Goal: Check status: Check status

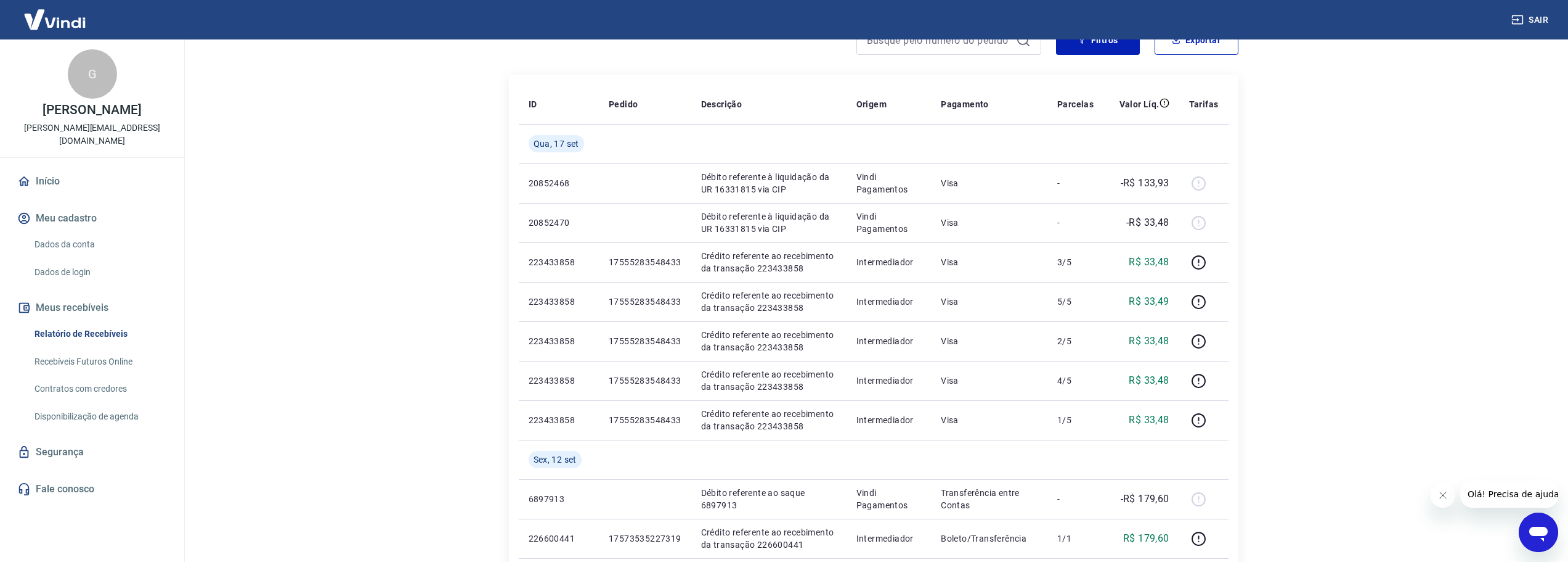
scroll to position [123, 0]
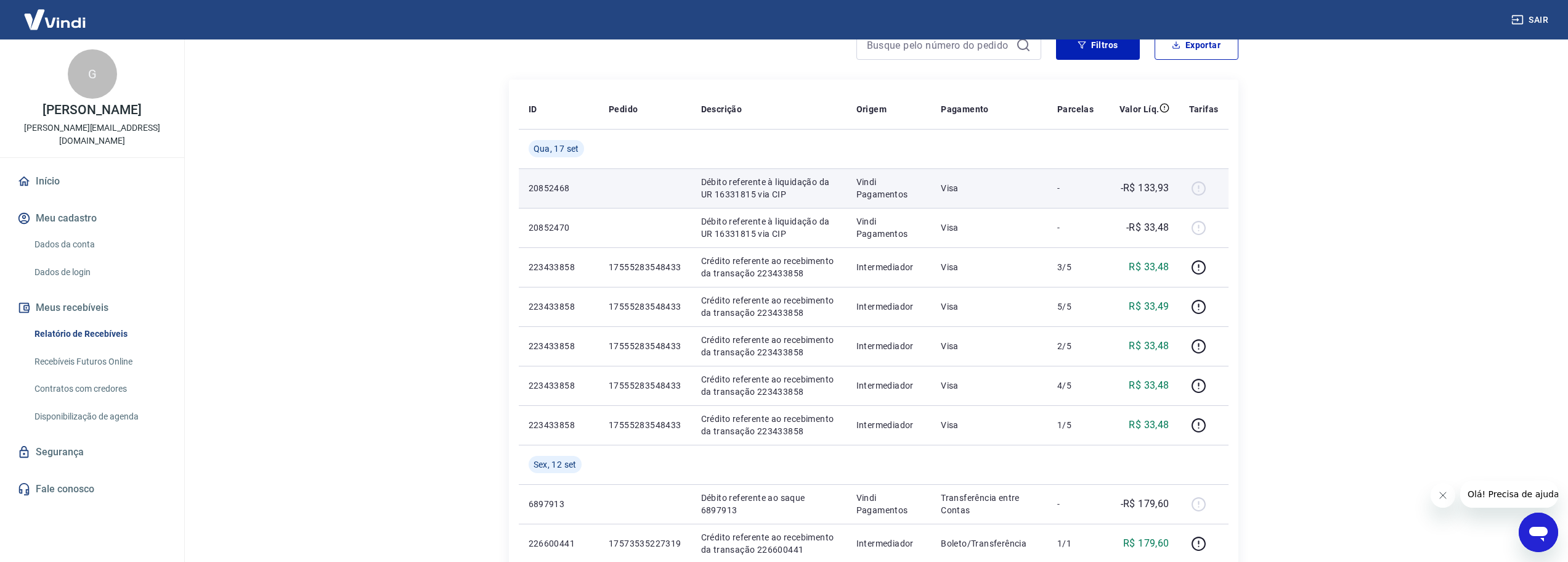
click at [814, 197] on p "Débito referente à liquidação da UR 16331815 via CIP" at bounding box center [769, 188] width 136 height 25
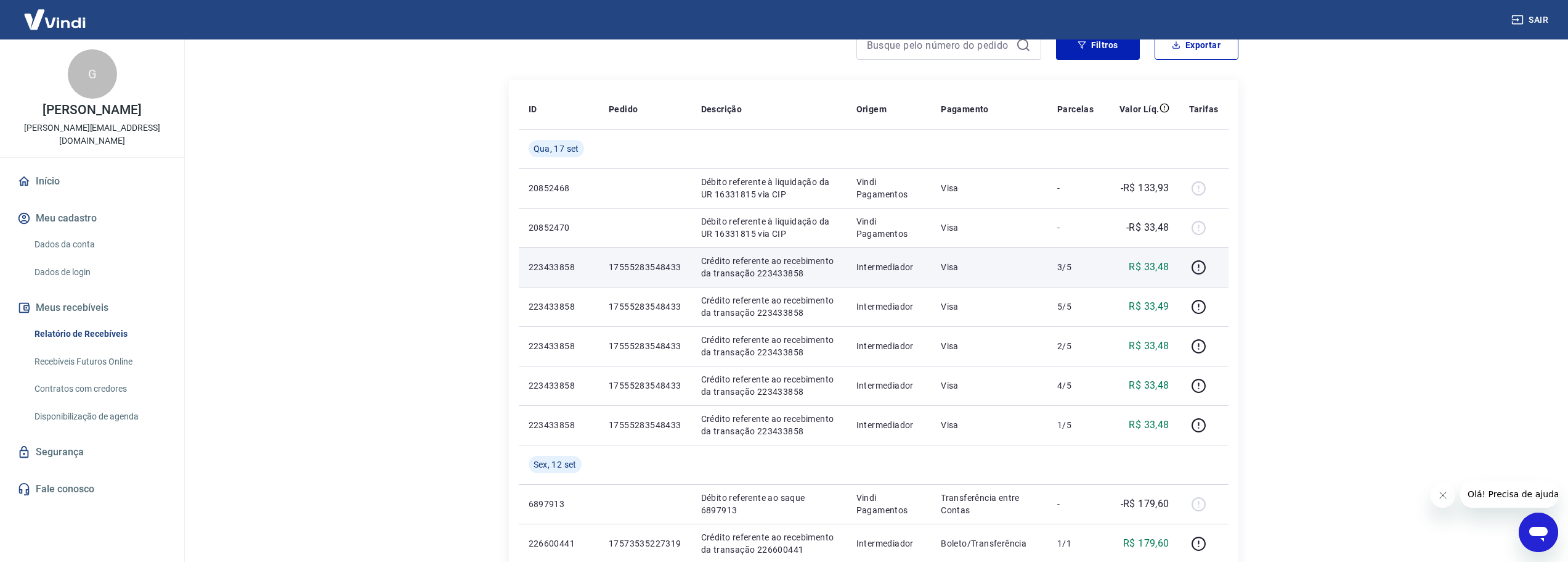
scroll to position [0, 0]
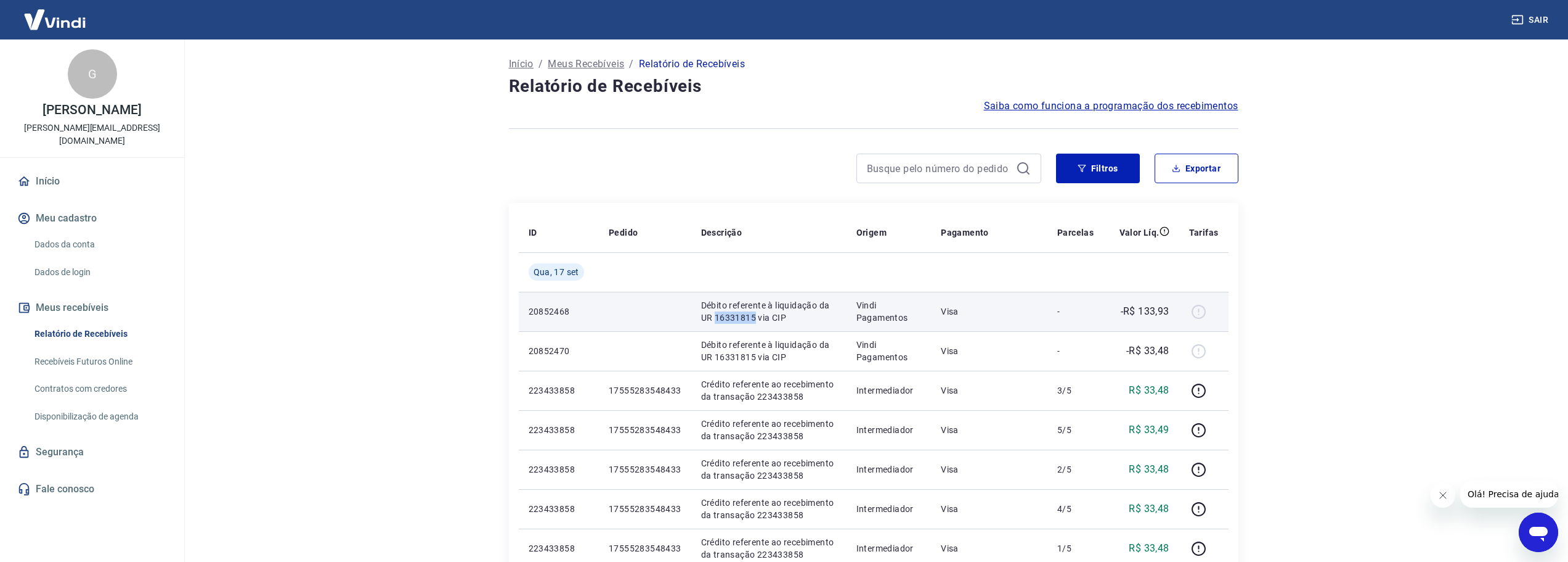
drag, startPoint x: 744, startPoint y: 316, endPoint x: 715, endPoint y: 311, distance: 29.4
click at [715, 311] on p "Débito referente à liquidação da UR 16331815 via CIP" at bounding box center [769, 311] width 136 height 25
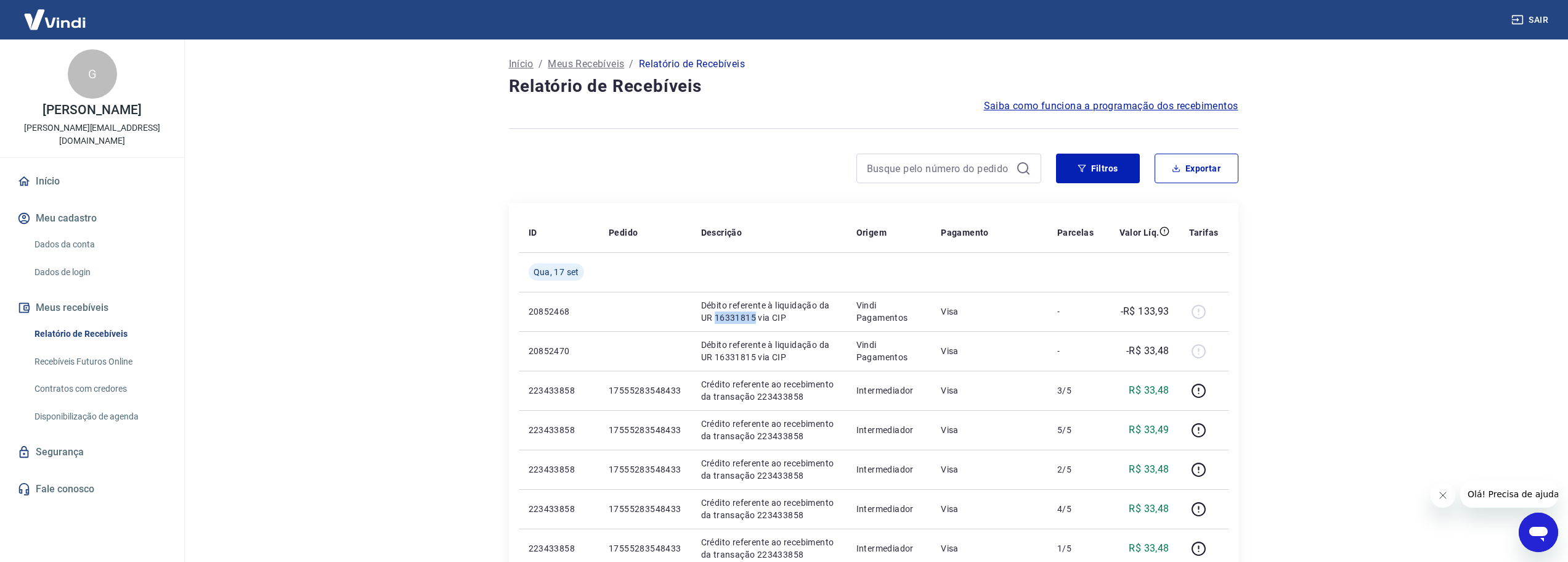
copy p "16331815"
click at [952, 176] on input at bounding box center [939, 168] width 144 height 18
paste input "16331815"
click at [967, 174] on input "16331815" at bounding box center [939, 168] width 144 height 18
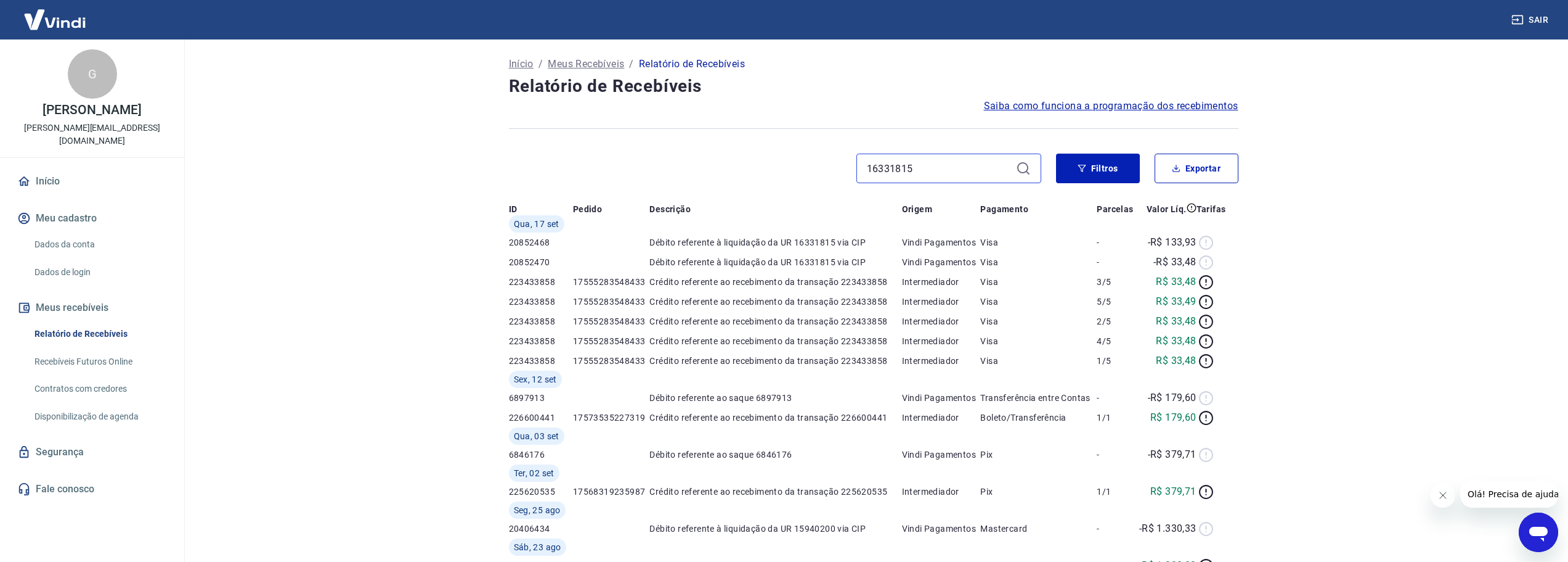
type input "16331815"
click at [1022, 171] on icon at bounding box center [1023, 168] width 15 height 15
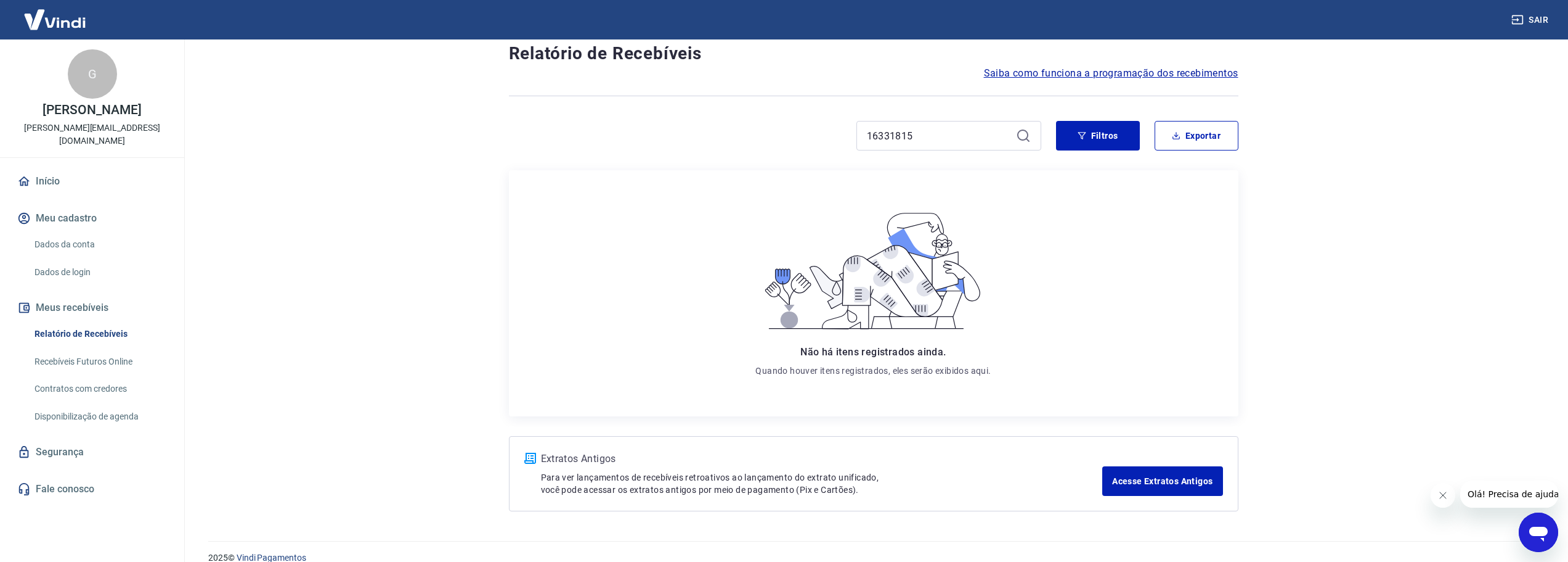
scroll to position [50, 0]
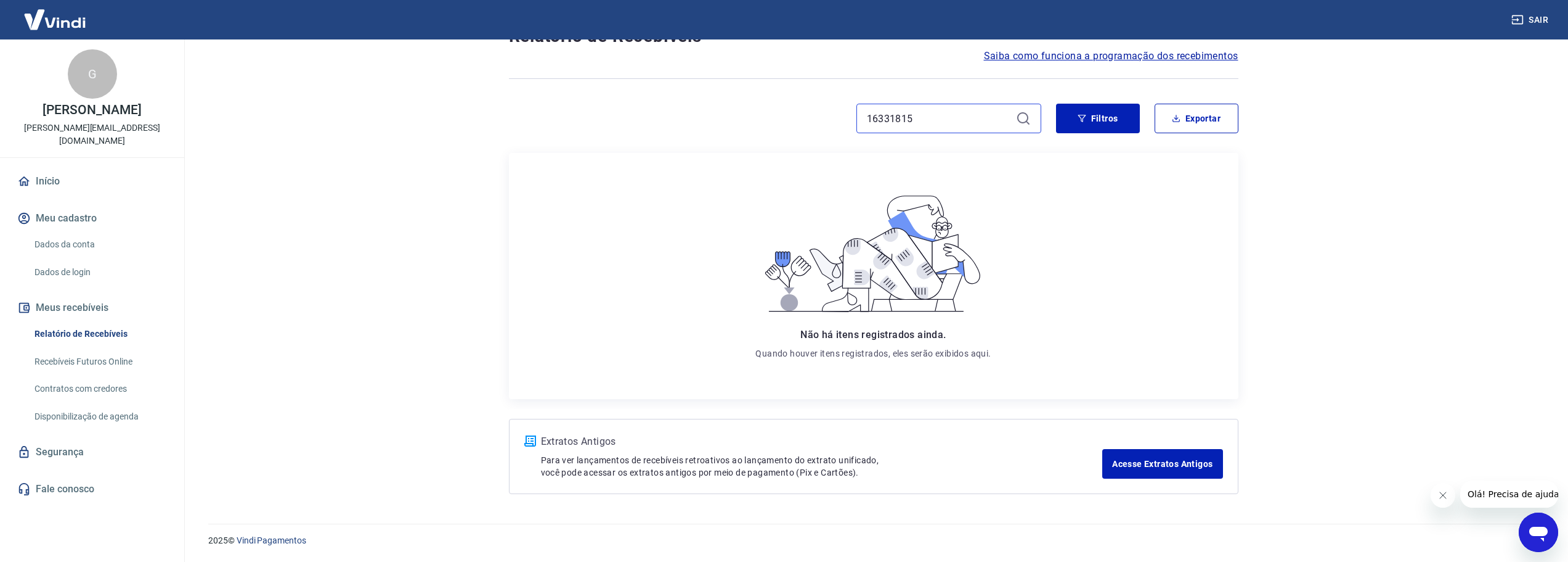
click at [917, 117] on input "16331815" at bounding box center [939, 118] width 144 height 18
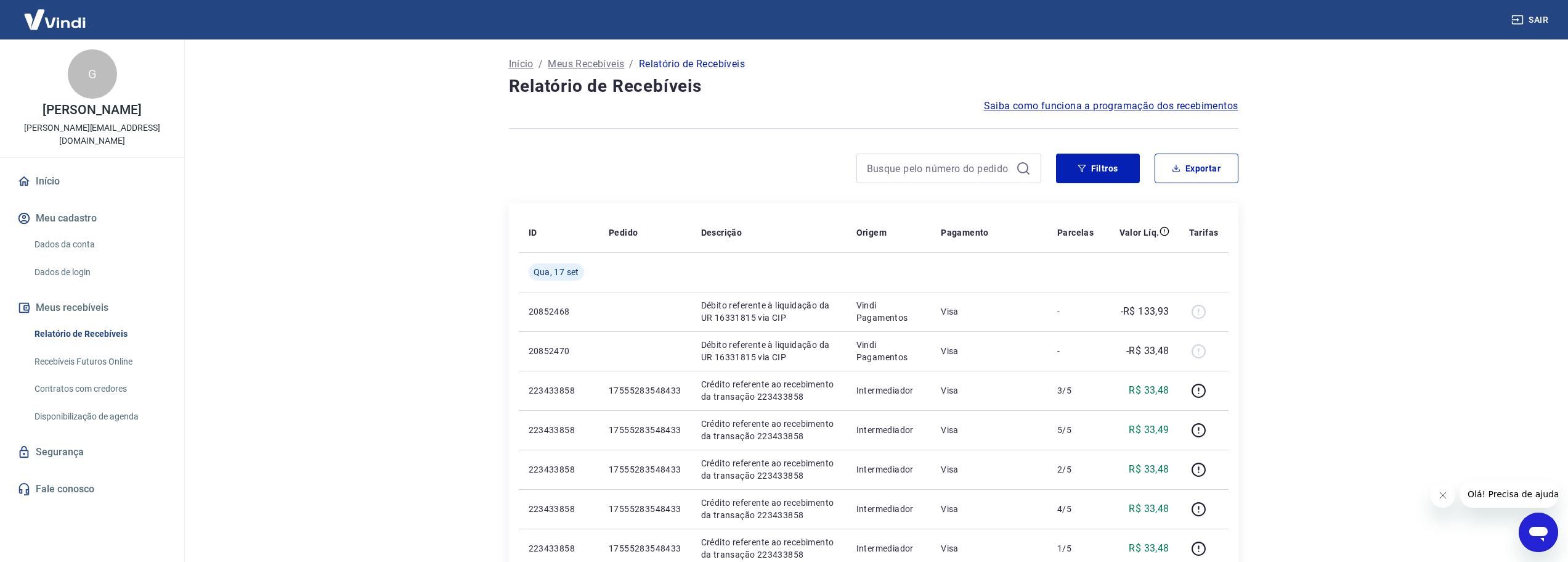
click at [1064, 103] on span "Saiba como funciona a programação dos recebimentos" at bounding box center [1111, 106] width 255 height 15
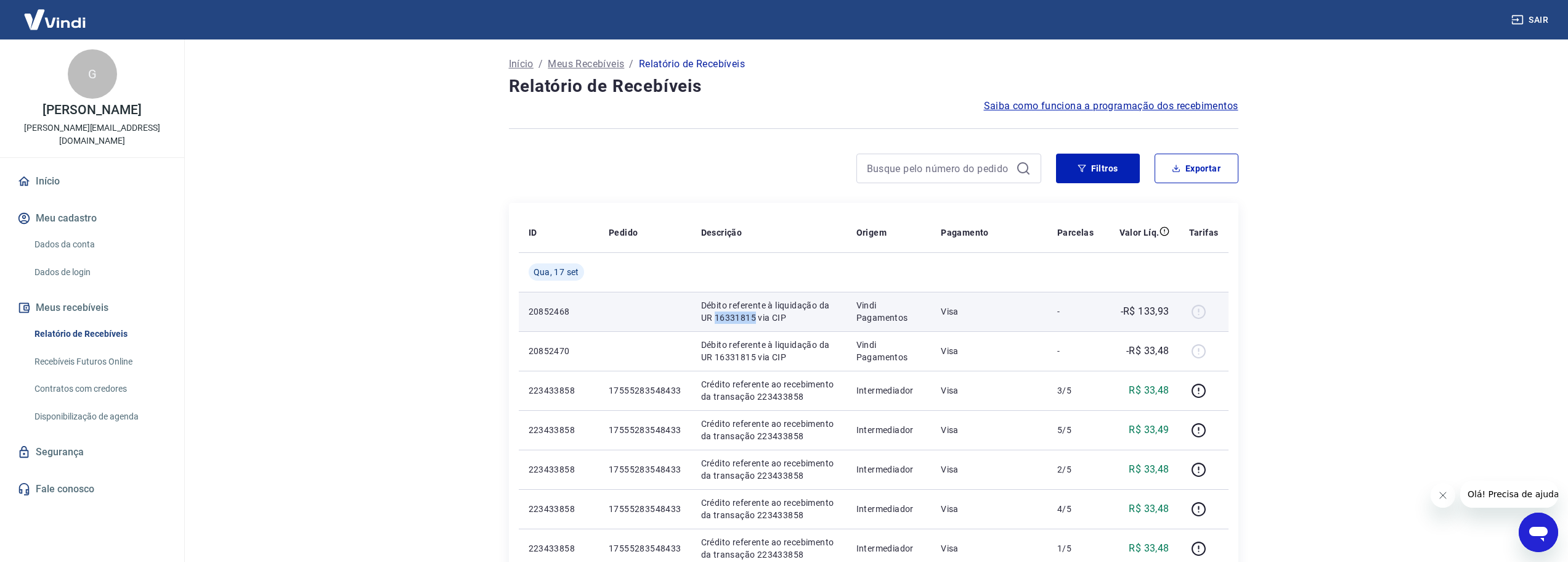
drag, startPoint x: 752, startPoint y: 317, endPoint x: 713, endPoint y: 313, distance: 39.2
click at [713, 313] on p "Débito referente à liquidação da UR 16331815 via CIP" at bounding box center [769, 311] width 136 height 25
copy p "16331815"
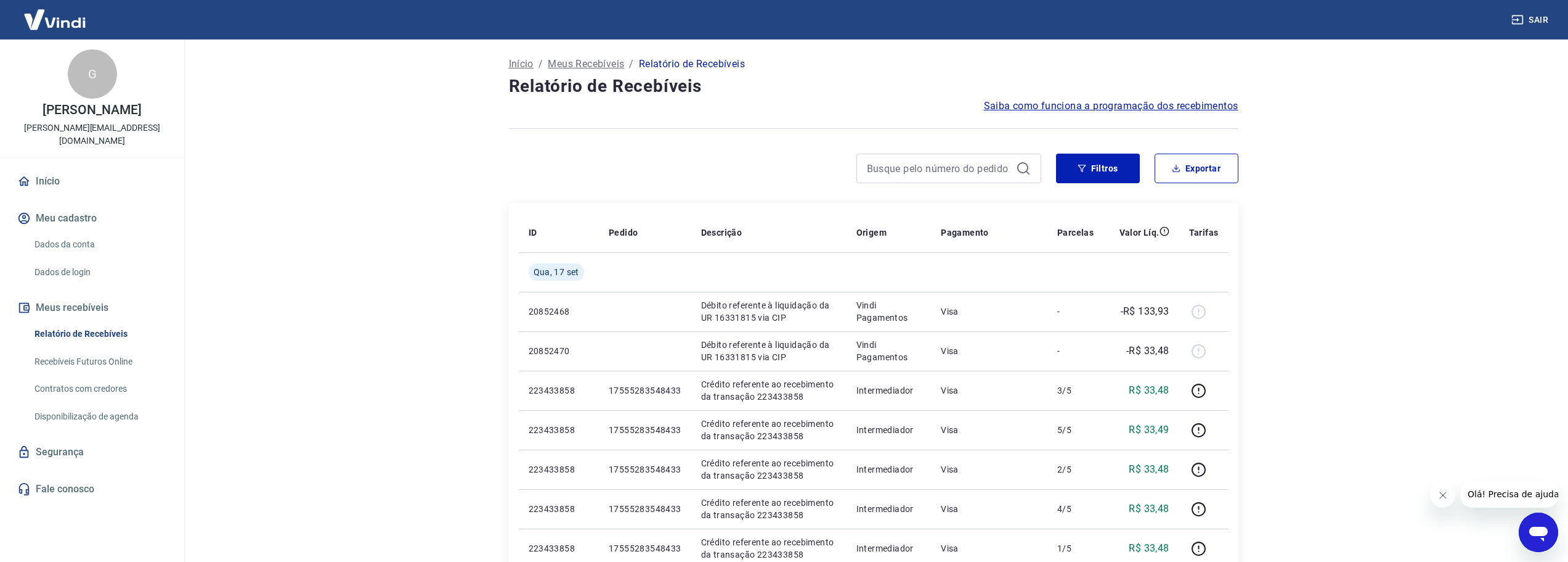
click at [1340, 163] on main "Início / Meus Recebíveis / Relatório de Recebíveis Relatório de Recebíveis Saib…" at bounding box center [873, 300] width 1389 height 522
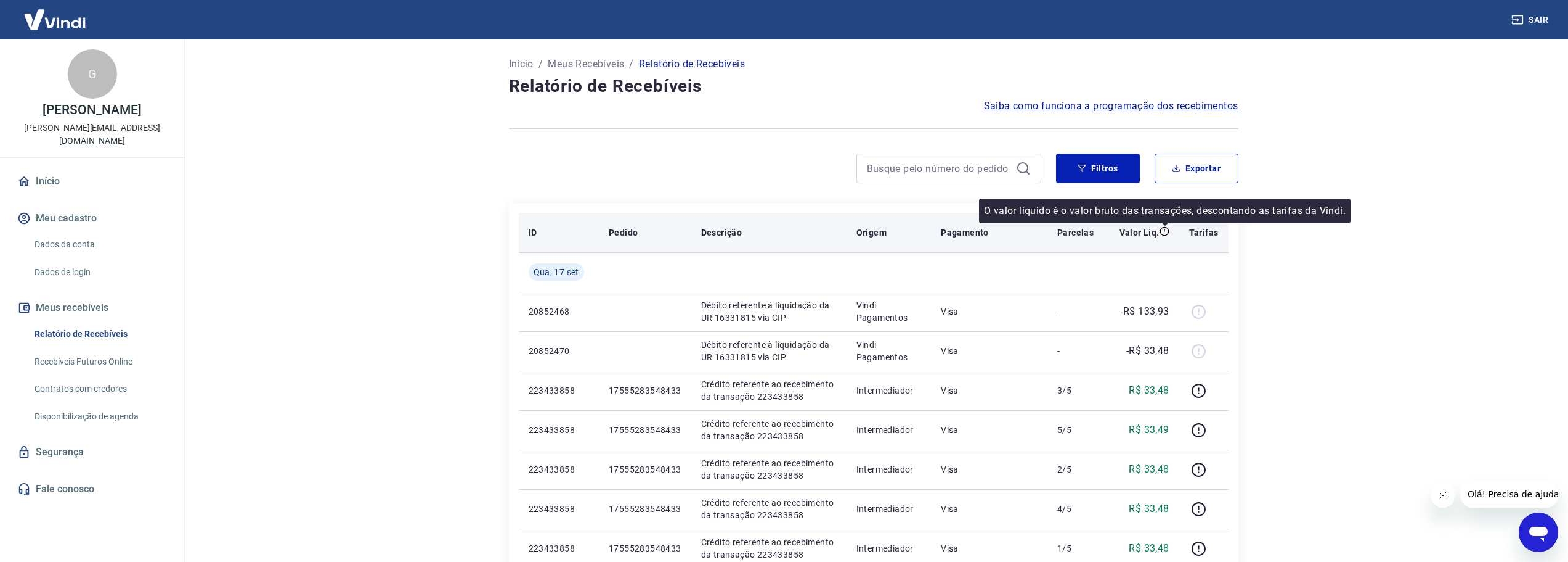
click at [1164, 231] on icon at bounding box center [1164, 231] width 10 height 10
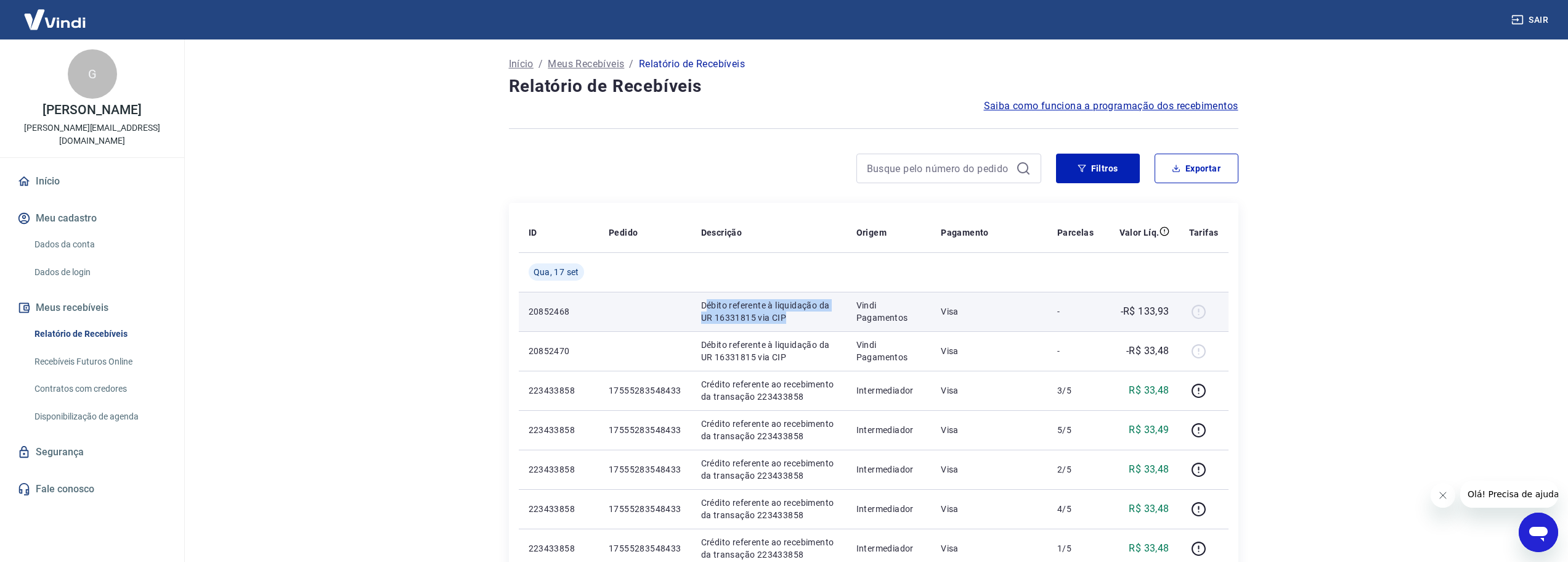
drag, startPoint x: 705, startPoint y: 299, endPoint x: 816, endPoint y: 317, distance: 112.4
click at [816, 317] on p "Débito referente à liquidação da UR 16331815 via CIP" at bounding box center [769, 311] width 136 height 25
click at [815, 319] on p "Débito referente à liquidação da UR 16331815 via CIP" at bounding box center [769, 311] width 136 height 25
drag, startPoint x: 813, startPoint y: 319, endPoint x: 702, endPoint y: 304, distance: 112.0
click at [702, 304] on p "Débito referente à liquidação da UR 16331815 via CIP" at bounding box center [769, 311] width 136 height 25
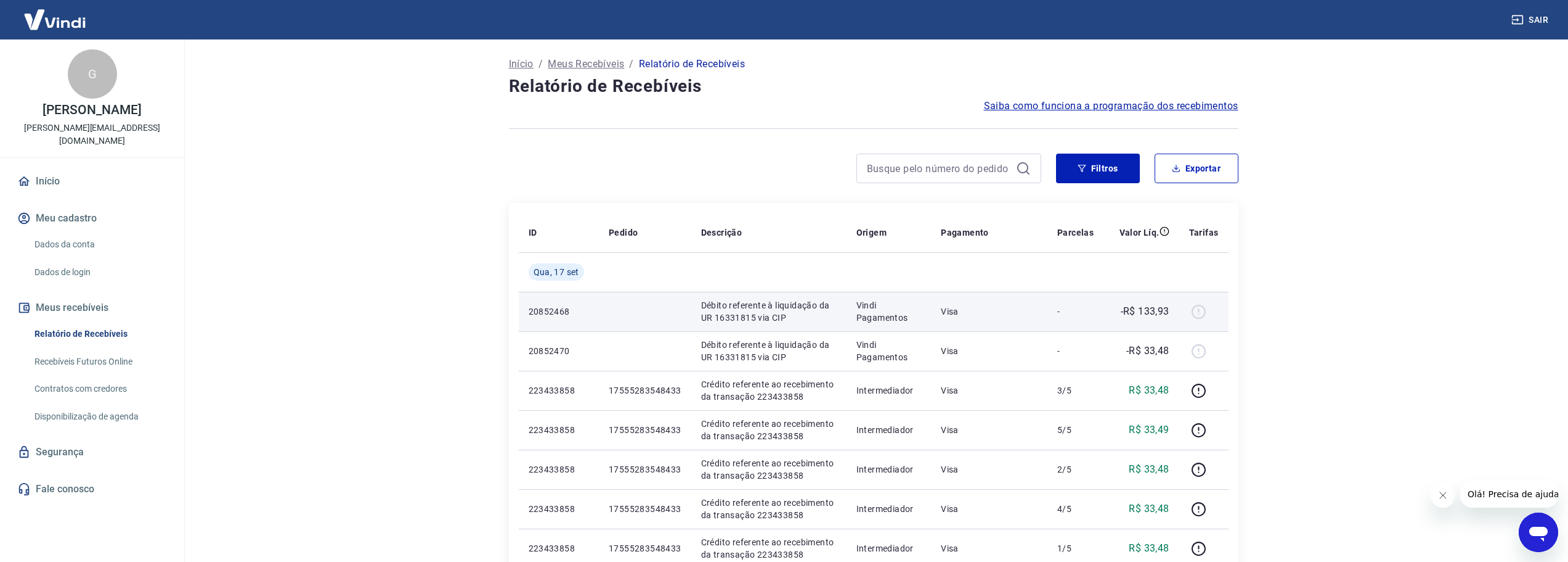
click at [662, 317] on td at bounding box center [645, 311] width 93 height 39
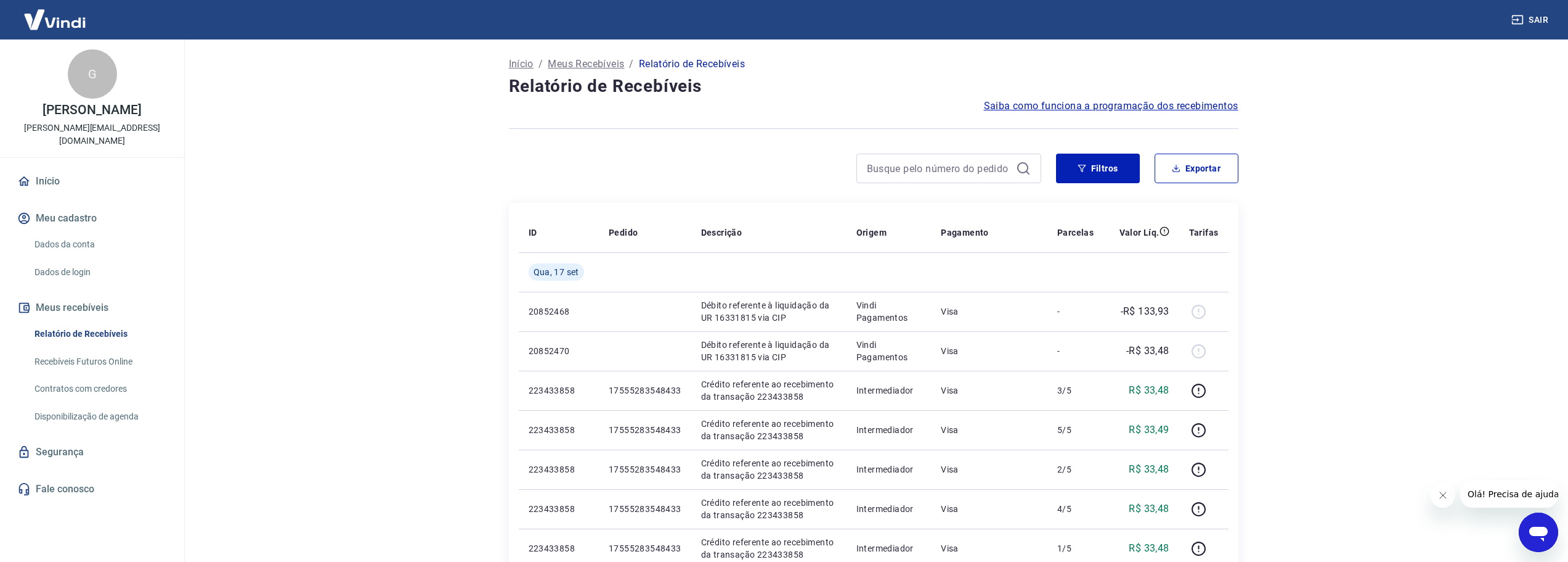
click at [1367, 313] on main "Início / Meus Recebíveis / Relatório de Recebíveis Relatório de Recebíveis Saib…" at bounding box center [873, 300] width 1389 height 522
click at [1145, 352] on p "-R$ 33,48" at bounding box center [1148, 351] width 43 height 15
click at [1146, 352] on p "-R$ 33,48" at bounding box center [1148, 351] width 43 height 15
click at [1296, 357] on main "Início / Meus Recebíveis / Relatório de Recebíveis Relatório de Recebíveis Saib…" at bounding box center [873, 300] width 1389 height 522
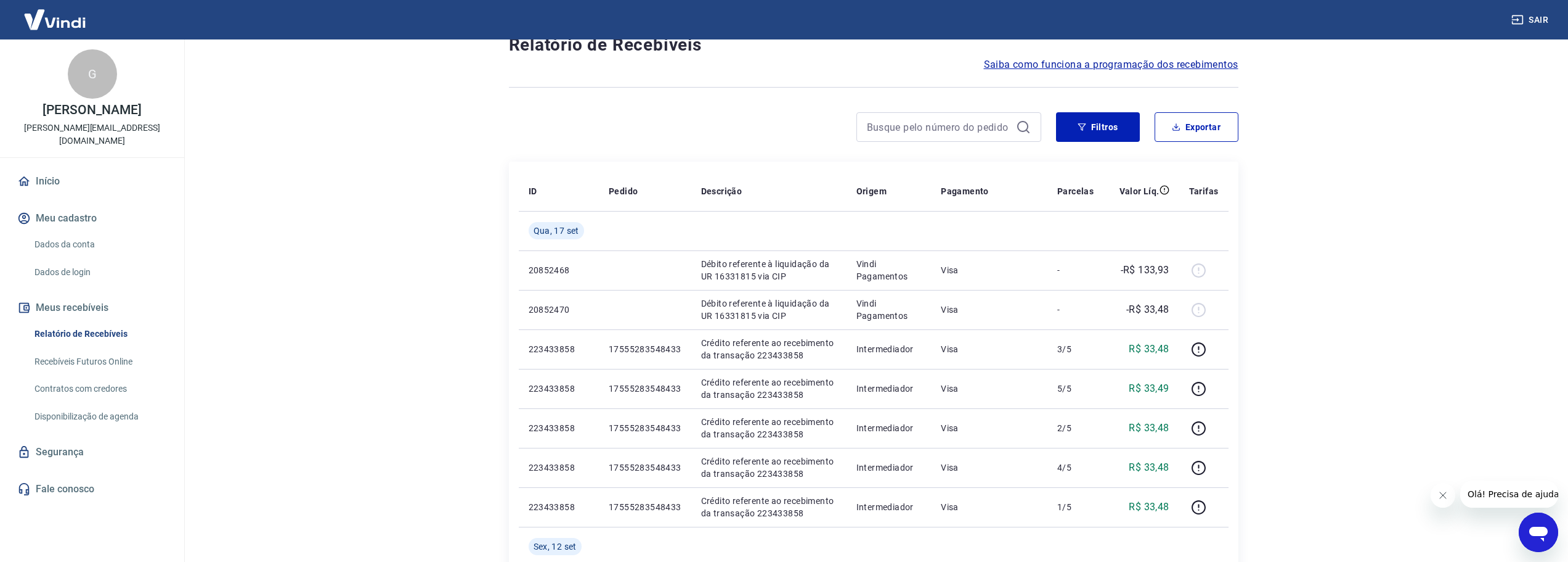
scroll to position [62, 0]
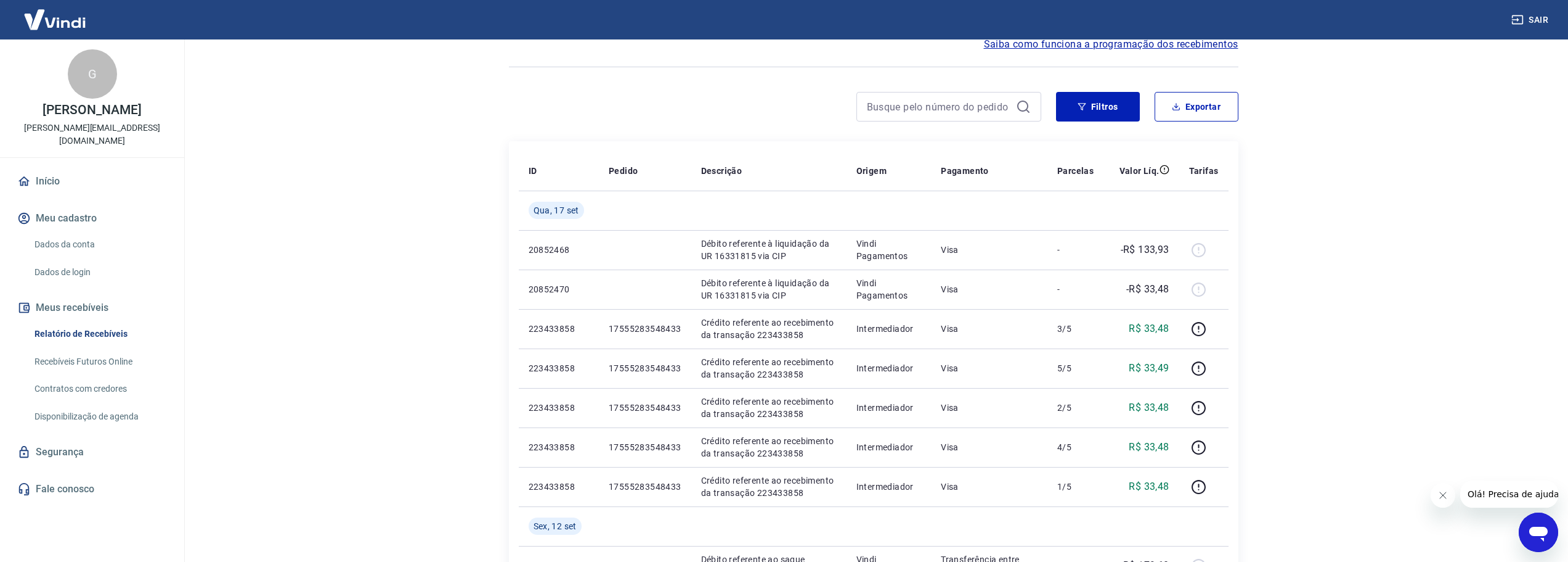
click at [1291, 397] on main "Início / Meus Recebíveis / Relatório de Recebíveis Relatório de Recebíveis Saib…" at bounding box center [873, 238] width 1389 height 522
click at [1395, 271] on main "Início / Meus Recebíveis / Relatório de Recebíveis Relatório de Recebíveis Saib…" at bounding box center [873, 238] width 1389 height 522
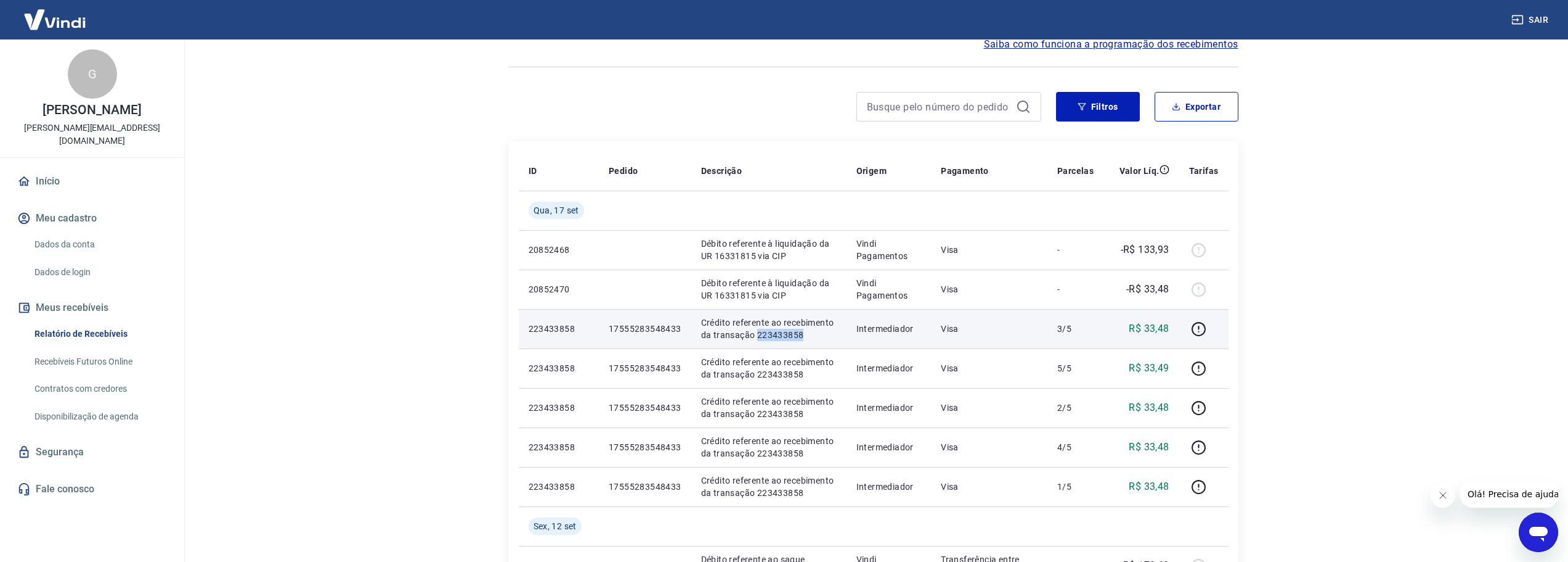
drag, startPoint x: 757, startPoint y: 336, endPoint x: 799, endPoint y: 336, distance: 42.0
click at [799, 336] on p "Crédito referente ao recebimento da transação 223433858" at bounding box center [769, 329] width 136 height 25
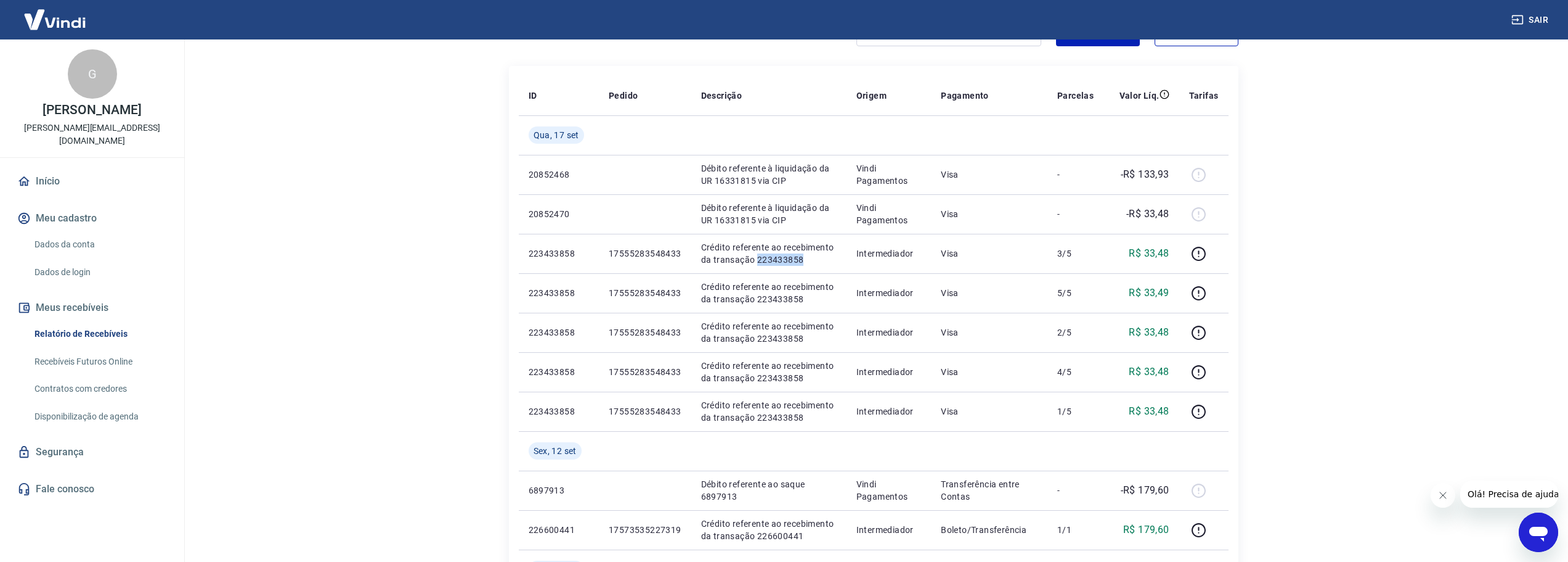
scroll to position [246, 0]
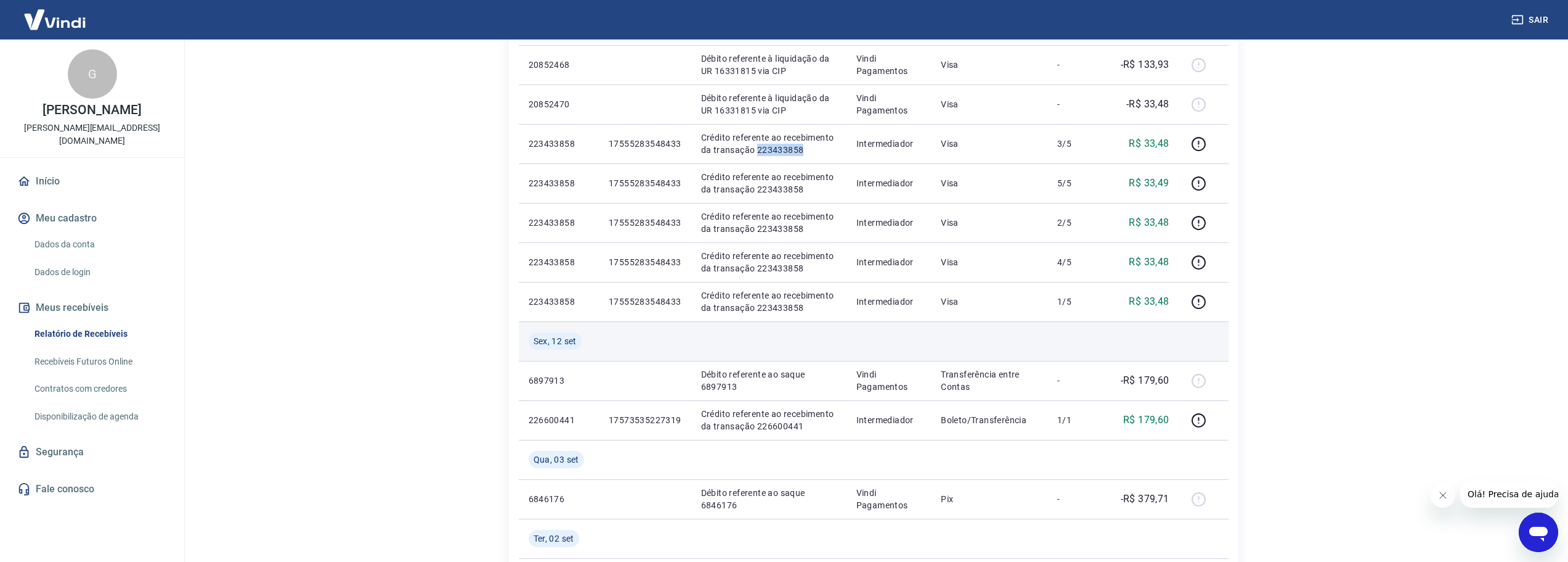
copy p "223433858"
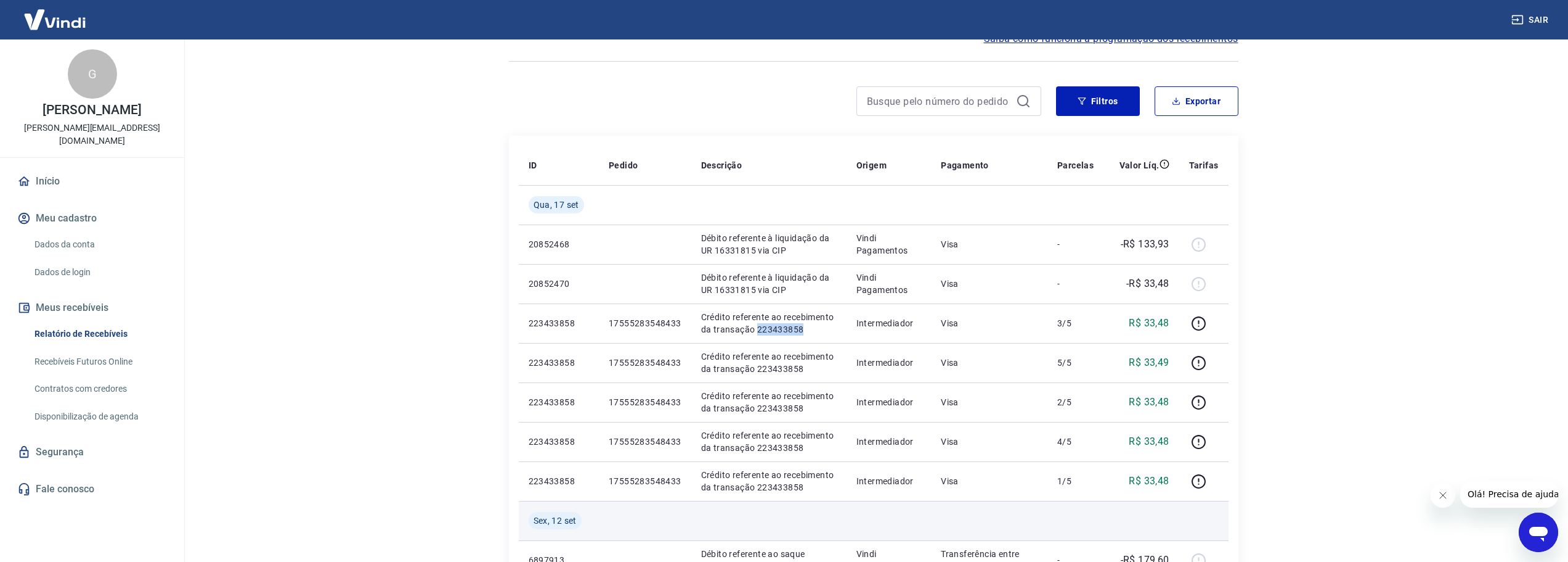
scroll to position [62, 0]
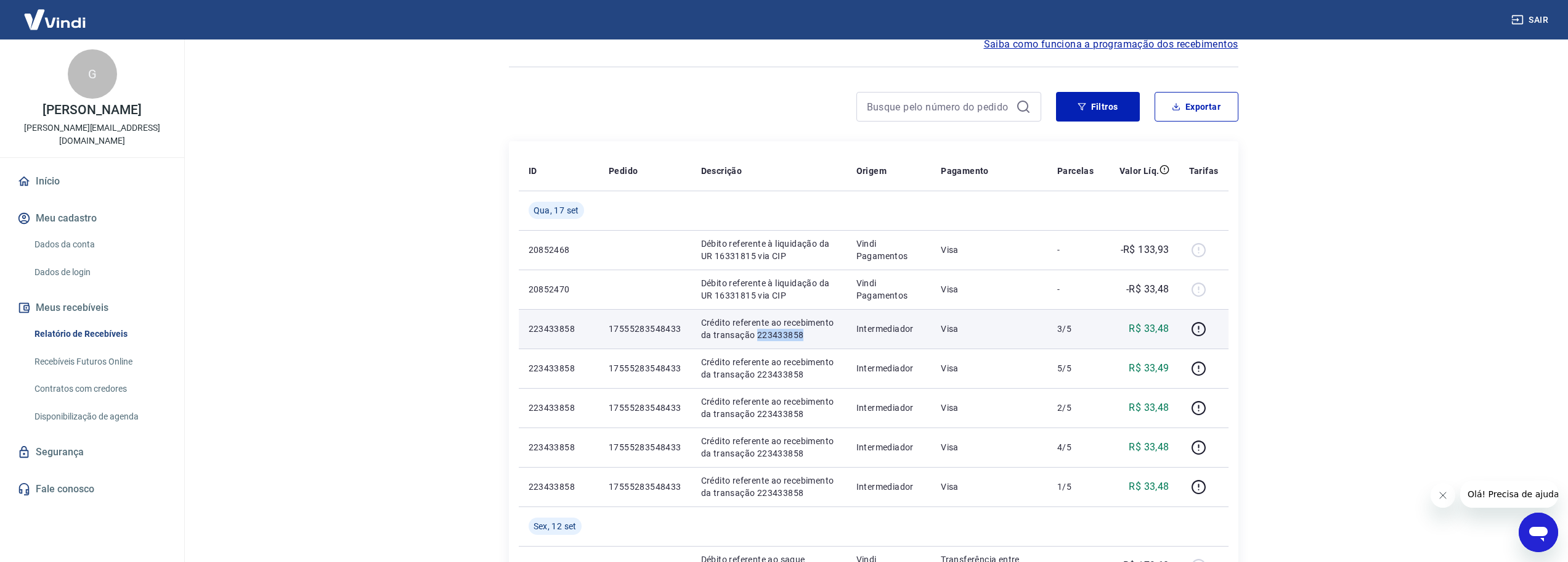
drag, startPoint x: 717, startPoint y: 319, endPoint x: 708, endPoint y: 329, distance: 13.5
click at [717, 319] on p "Crédito referente ao recebimento da transação 223433858" at bounding box center [769, 329] width 136 height 25
drag, startPoint x: 685, startPoint y: 330, endPoint x: 605, endPoint y: 330, distance: 80.0
click at [605, 330] on td "17555283548433" at bounding box center [645, 328] width 93 height 39
copy p "17555283548433"
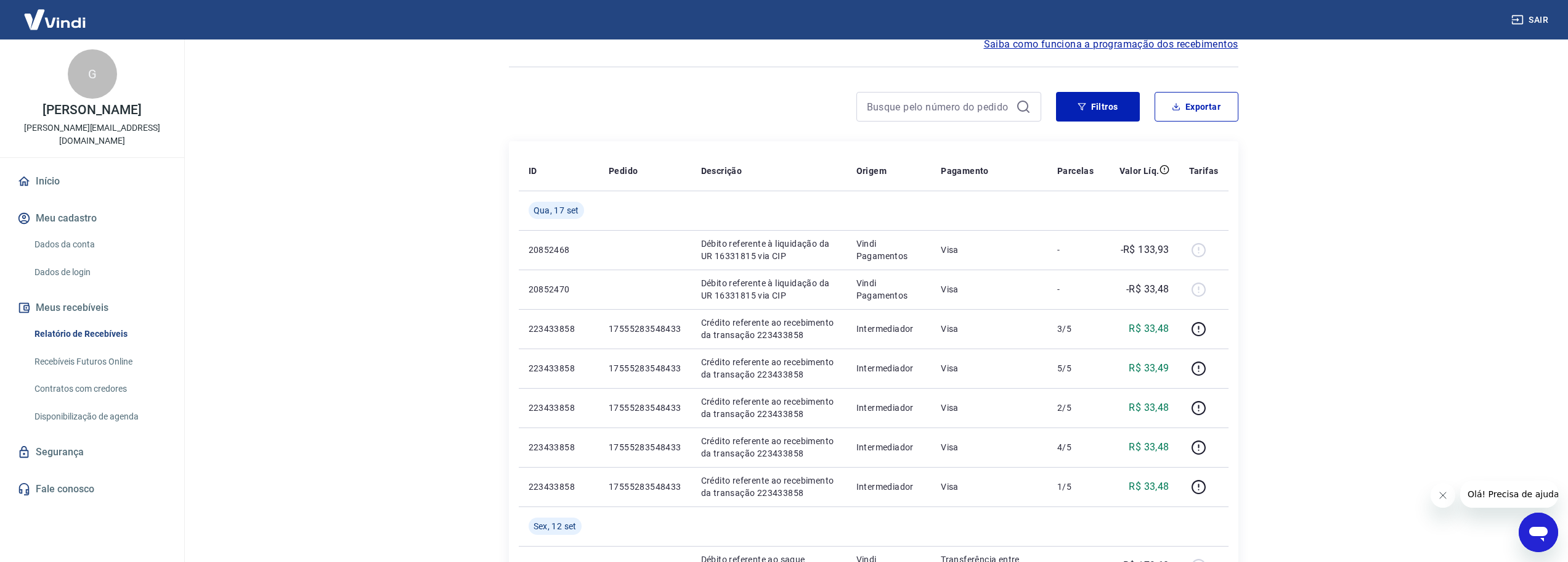
click at [1324, 266] on main "Início / Meus Recebíveis / Relatório de Recebíveis Relatório de Recebíveis Saib…" at bounding box center [873, 238] width 1389 height 522
drag, startPoint x: 1133, startPoint y: 289, endPoint x: 1157, endPoint y: 289, distance: 24.0
click at [1157, 289] on div "-R$ 33,48" at bounding box center [1141, 289] width 55 height 15
click at [1157, 289] on p "-R$ 33,48" at bounding box center [1148, 289] width 43 height 15
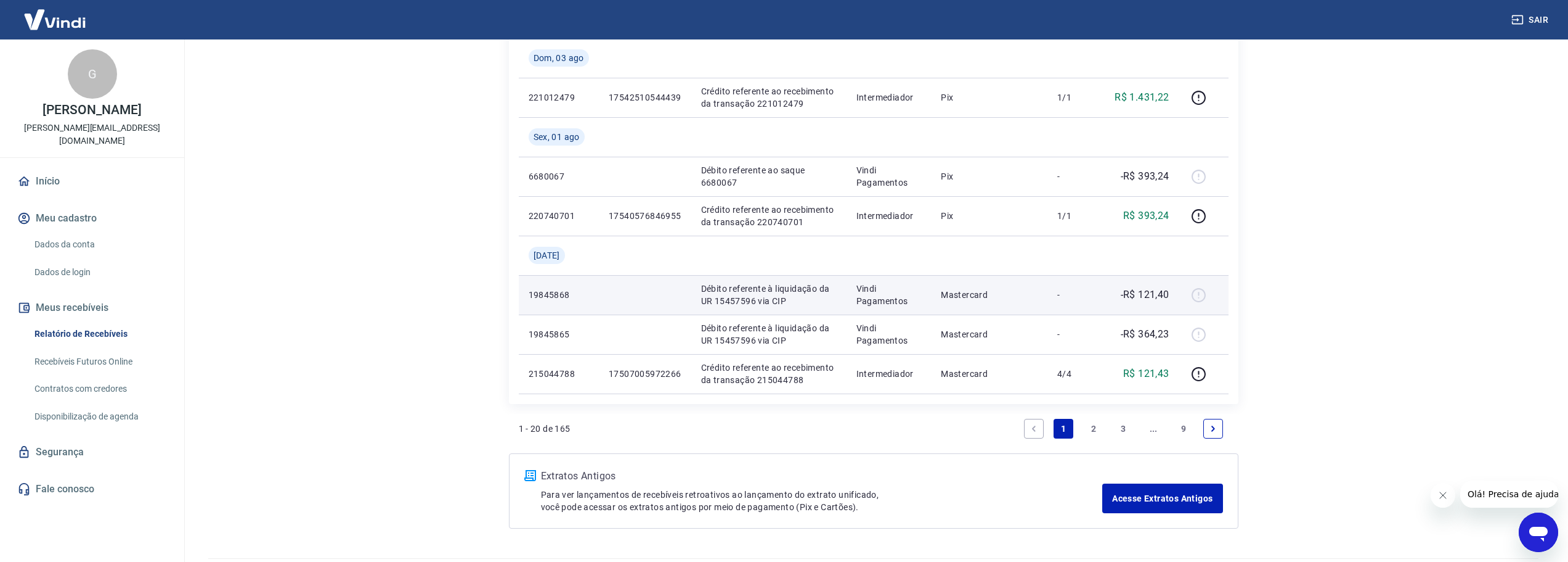
scroll to position [1077, 0]
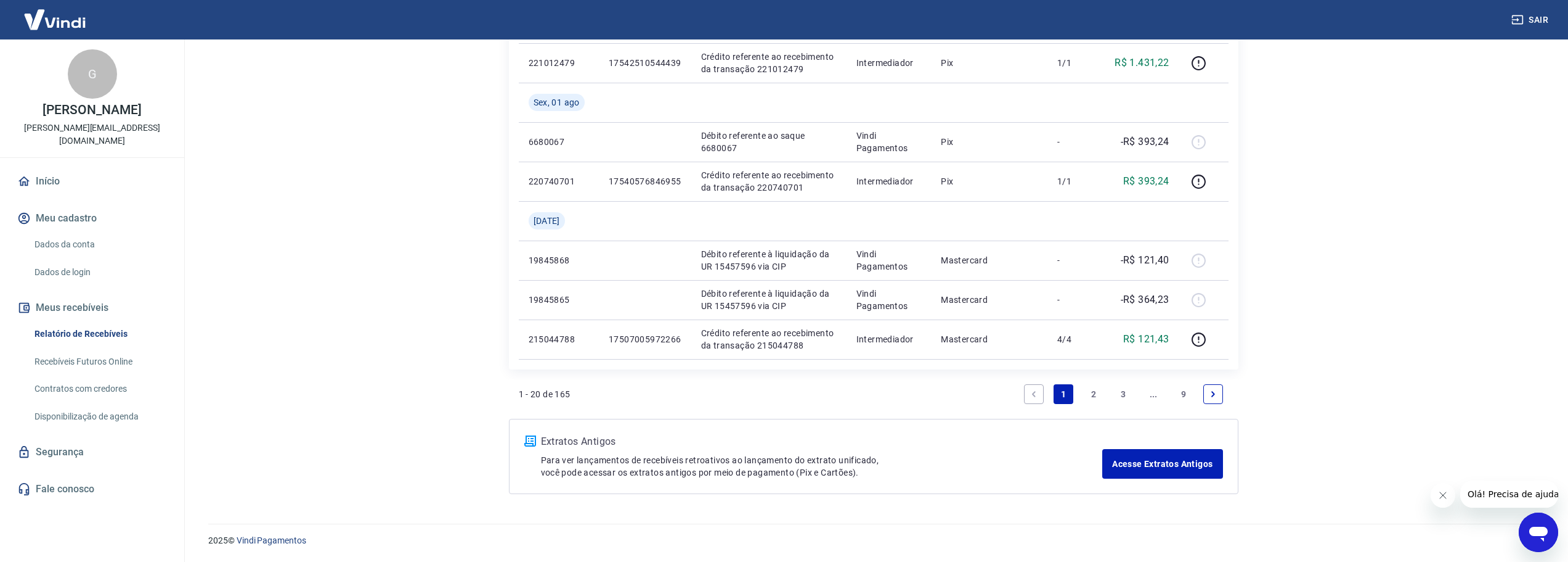
drag, startPoint x: 1091, startPoint y: 395, endPoint x: 995, endPoint y: 424, distance: 100.3
click at [1091, 395] on link "2" at bounding box center [1094, 393] width 20 height 20
